Goal: Information Seeking & Learning: Learn about a topic

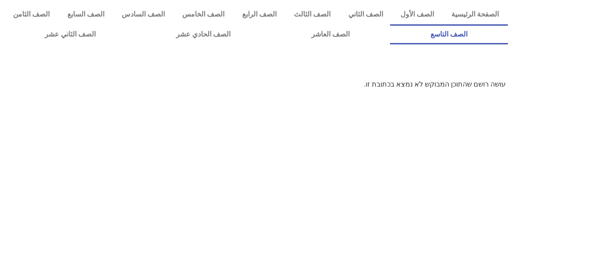
click at [390, 24] on link "الصف التاسع" at bounding box center [449, 34] width 118 height 20
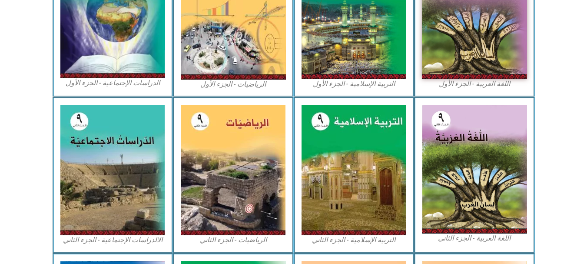
scroll to position [330, 0]
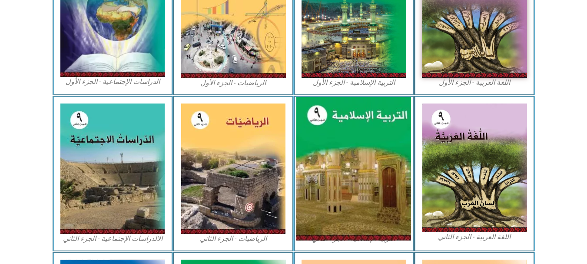
click at [354, 166] on img at bounding box center [353, 168] width 115 height 143
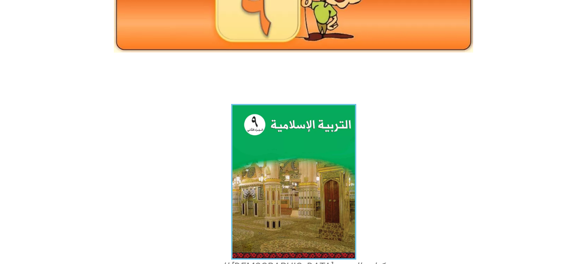
scroll to position [120, 0]
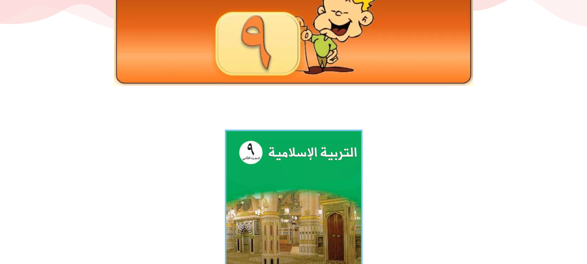
click at [276, 218] on img at bounding box center [294, 215] width 138 height 171
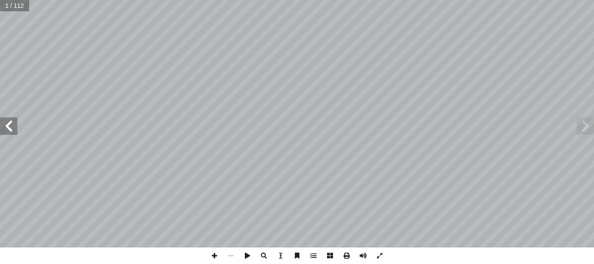
click at [9, 129] on span at bounding box center [8, 125] width 17 height 17
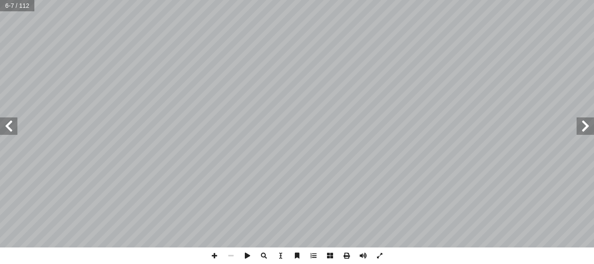
click at [9, 129] on span at bounding box center [8, 125] width 17 height 17
click at [580, 127] on span at bounding box center [584, 125] width 17 height 17
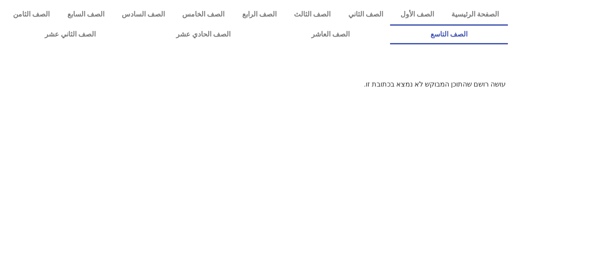
click at [390, 24] on link "الصف التاسع" at bounding box center [449, 34] width 118 height 20
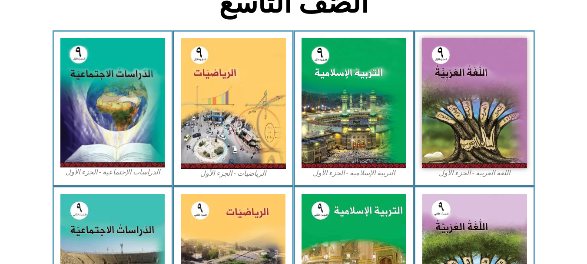
scroll to position [241, 0]
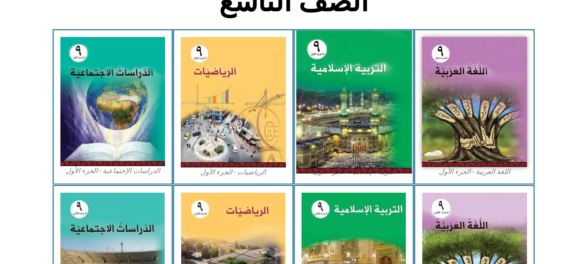
click at [389, 78] on img at bounding box center [354, 101] width 116 height 143
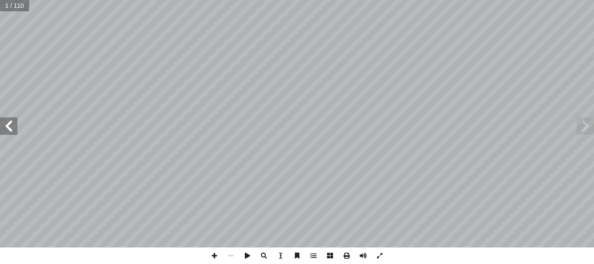
click at [1, 125] on span at bounding box center [8, 125] width 17 height 17
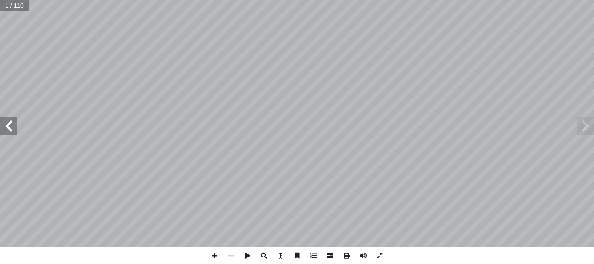
click at [1, 125] on span at bounding box center [8, 125] width 17 height 17
click at [9, 127] on span at bounding box center [8, 125] width 17 height 17
click at [582, 129] on span at bounding box center [584, 125] width 17 height 17
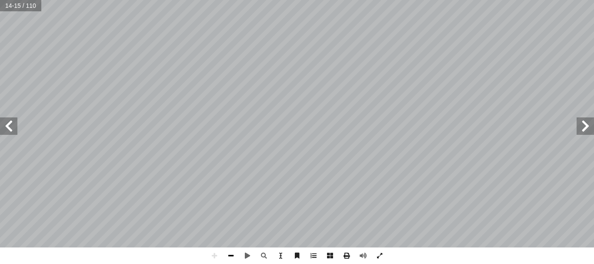
click at [228, 256] on span at bounding box center [231, 255] width 17 height 17
drag, startPoint x: 228, startPoint y: 256, endPoint x: 125, endPoint y: 251, distance: 103.6
click at [236, 256] on span at bounding box center [231, 255] width 17 height 17
click at [418, 256] on div "١٠ درين على: � ن يكونوا ق أ ا ية الدرس � ع من الطلبة بعد نه ّ توق ُ : ي ُ هداف …" at bounding box center [297, 132] width 594 height 264
click at [215, 253] on span at bounding box center [214, 255] width 17 height 17
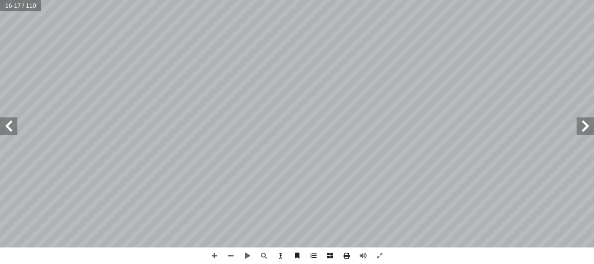
click at [421, 254] on div "١٢ َ َ . ِ ريم َ الك ِ ن � ا ْ ر ُ الق ِ جاز ْ ع ِ ٕ ا ١- . َ كون ِ ر ْ ش ُ الم…" at bounding box center [297, 132] width 594 height 264
